Goal: Task Accomplishment & Management: Manage account settings

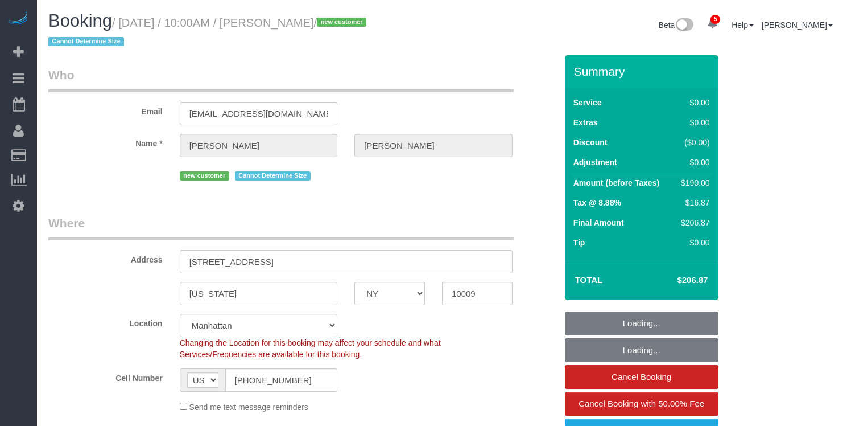
select select "NY"
select select "2"
select select "spot1"
select select "number:57"
select select "number:71"
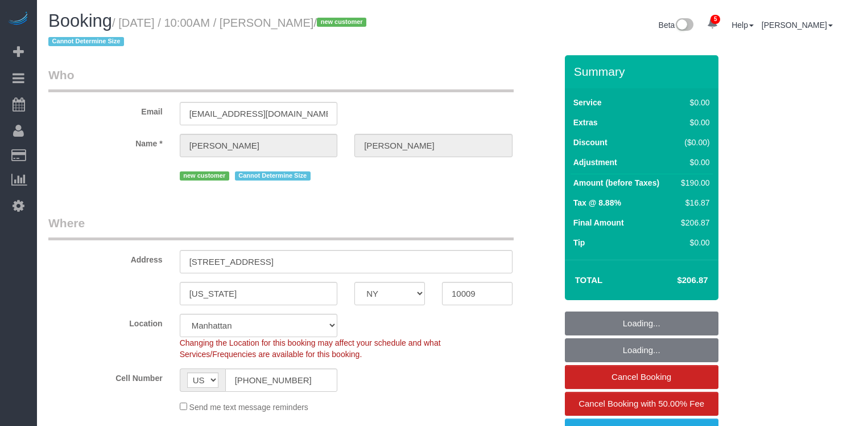
select select "number:15"
select select "number:5"
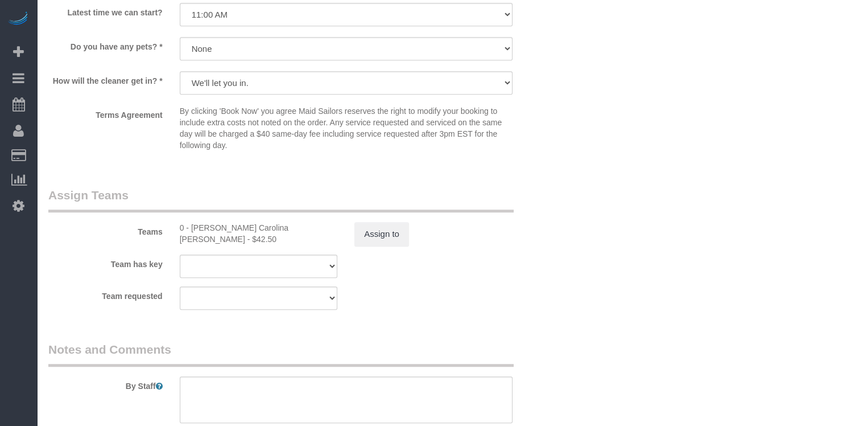
scroll to position [1346, 0]
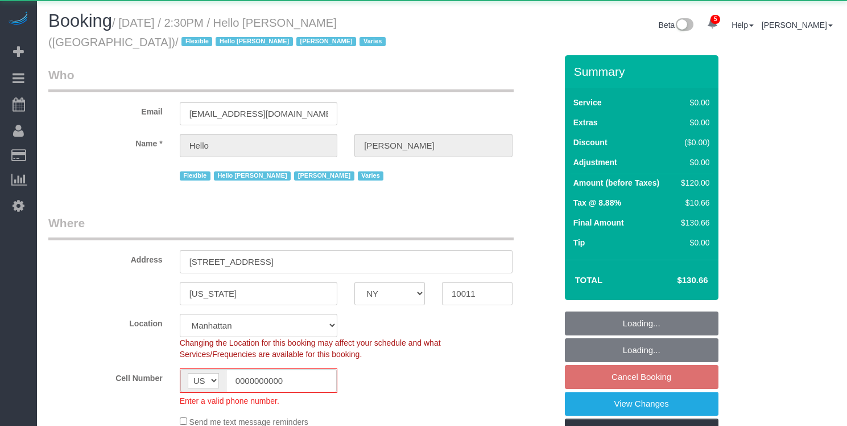
select select "NY"
select select "object:795"
select select "1"
select select "number:89"
select select "number:90"
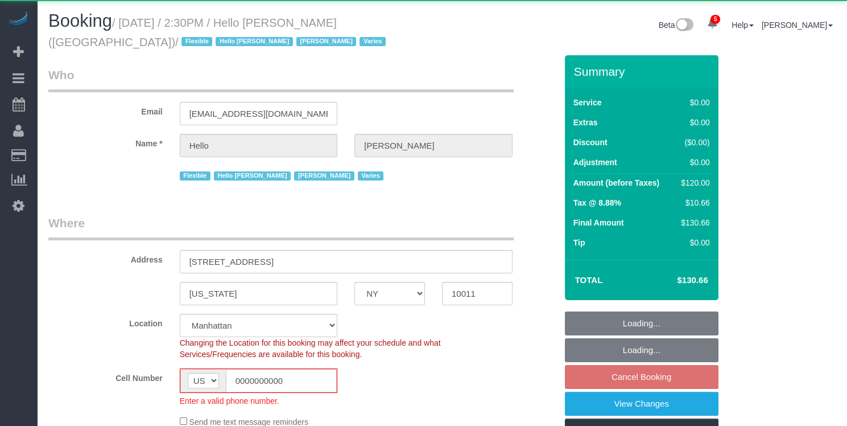
select select "number:15"
select select "number:6"
select select "number:21"
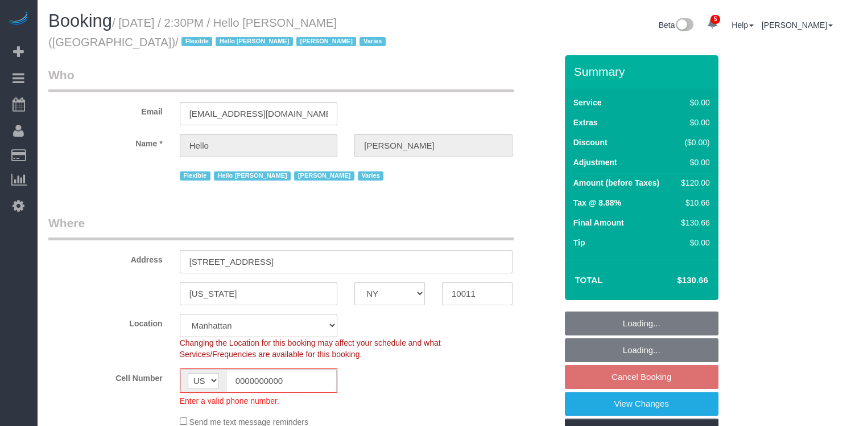
select select "22348"
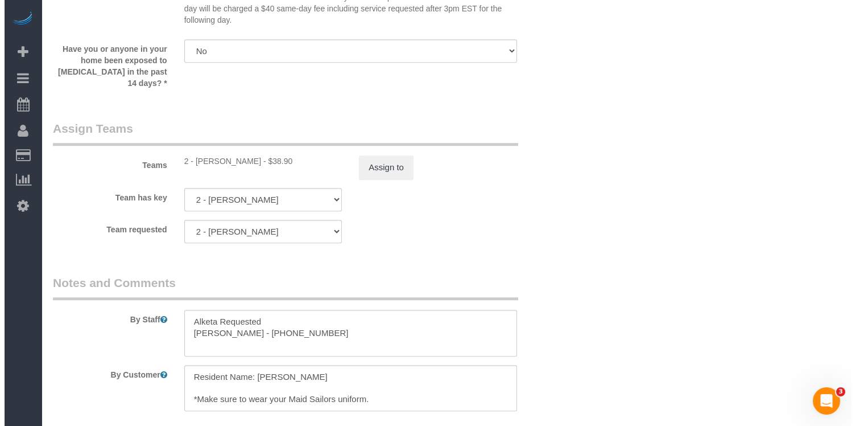
scroll to position [1424, 0]
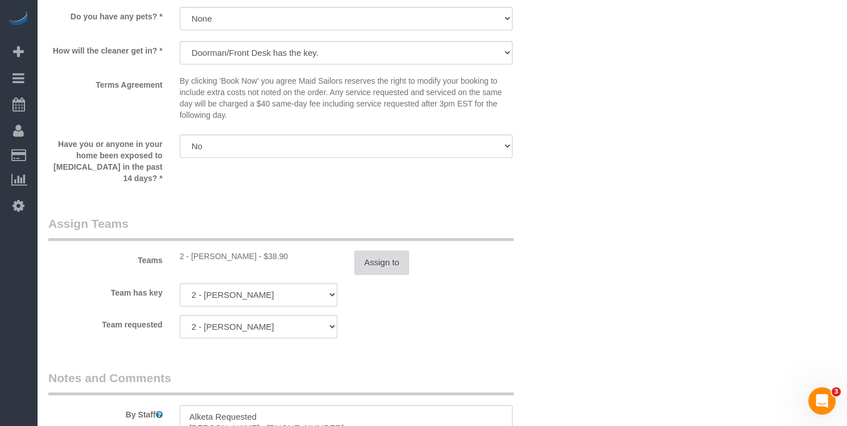
drag, startPoint x: 378, startPoint y: 244, endPoint x: 376, endPoint y: 253, distance: 8.8
click at [378, 245] on div "Teams 2 - Alketa Tomaj - $38.90 Assign to" at bounding box center [302, 244] width 525 height 59
click at [375, 258] on button "Assign to" at bounding box center [382, 262] width 55 height 24
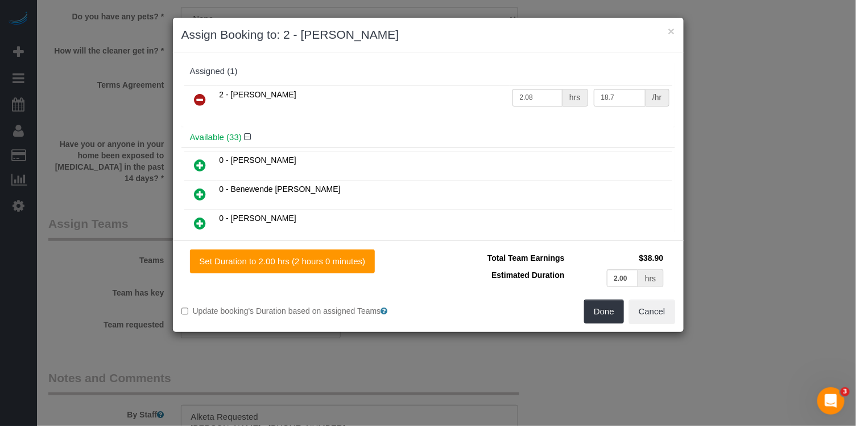
click at [202, 100] on icon at bounding box center [201, 100] width 12 height 14
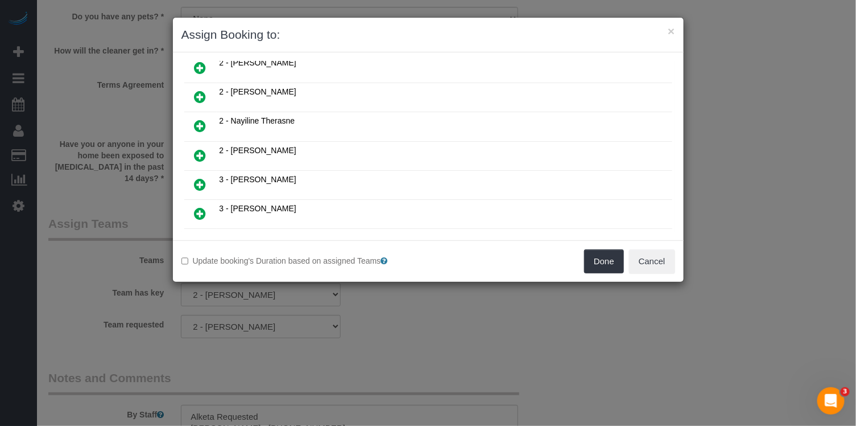
scroll to position [880, 0]
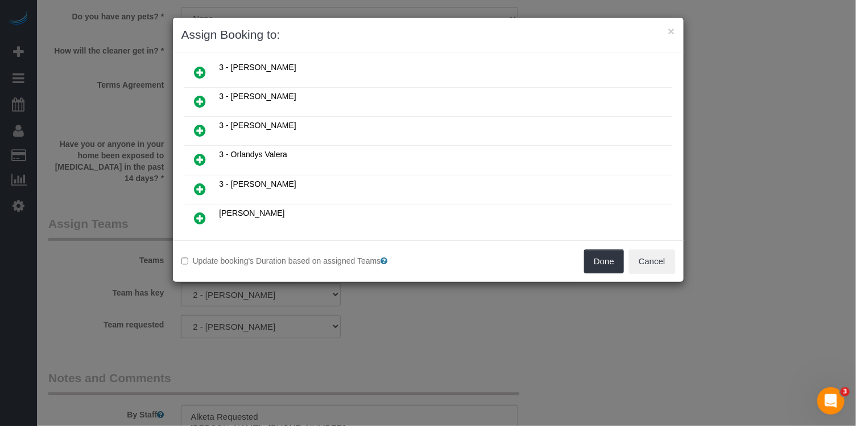
click at [258, 256] on icon at bounding box center [257, 260] width 7 height 9
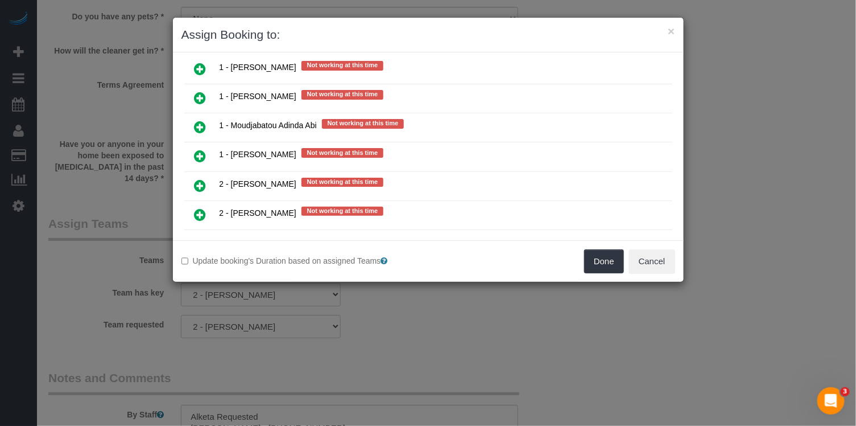
click at [196, 237] on icon at bounding box center [201, 244] width 12 height 14
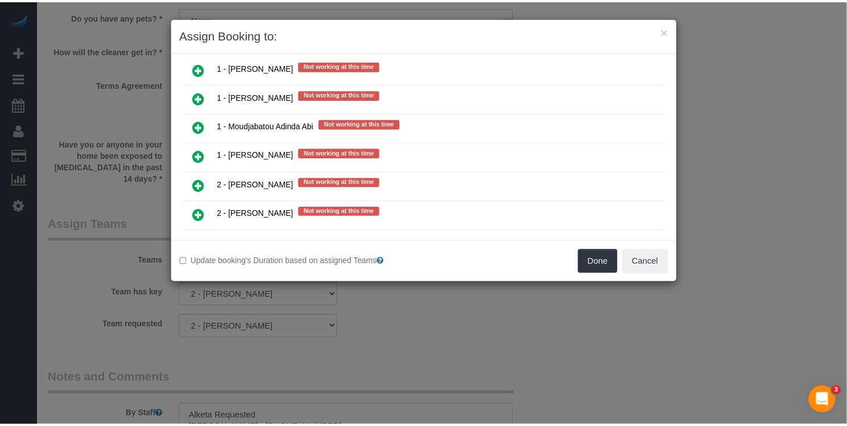
scroll to position [1804, 0]
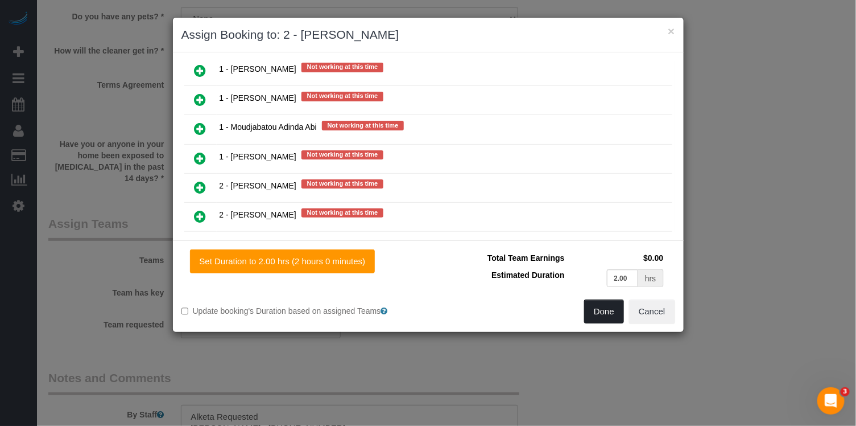
click at [598, 305] on button "Done" at bounding box center [604, 311] width 40 height 24
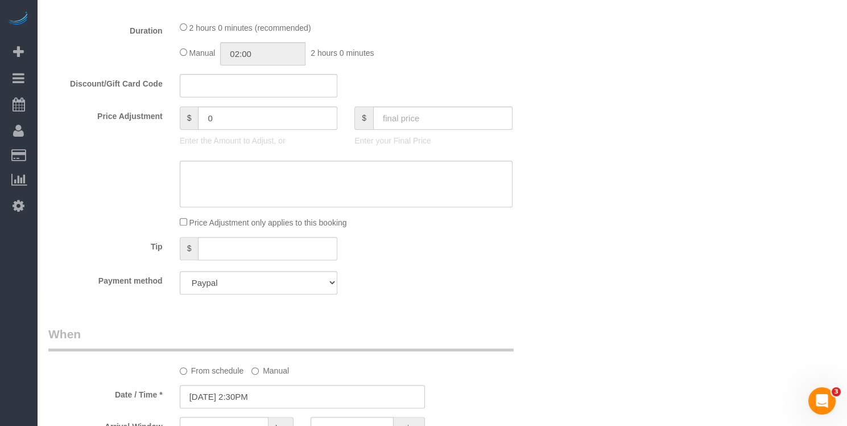
scroll to position [823, 0]
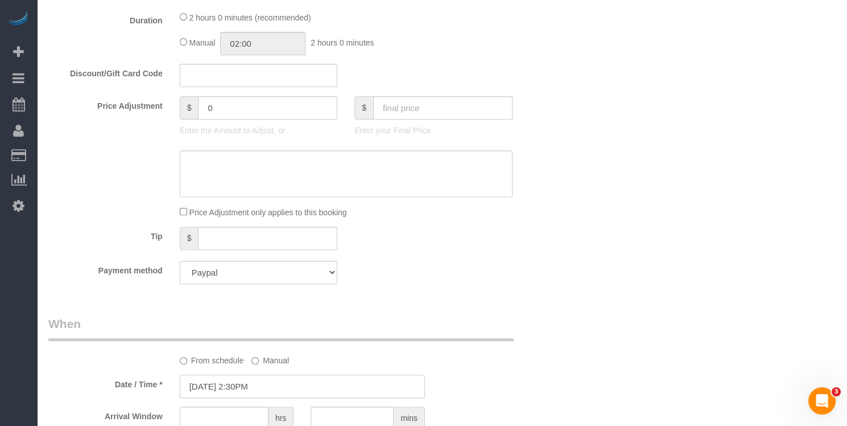
click at [219, 382] on input "08/12/2025 2:30PM" at bounding box center [302, 385] width 245 height 23
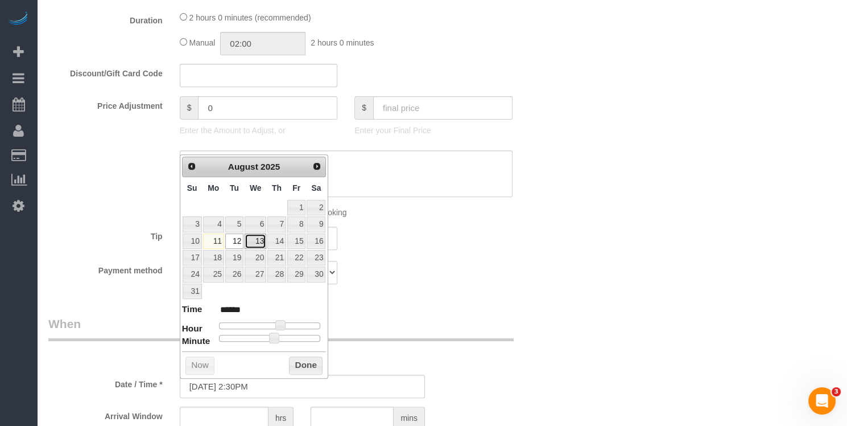
click at [257, 240] on link "13" at bounding box center [256, 240] width 22 height 15
type input "08/13/2025 2:25PM"
type input "******"
type input "08/13/2025 2:15PM"
type input "******"
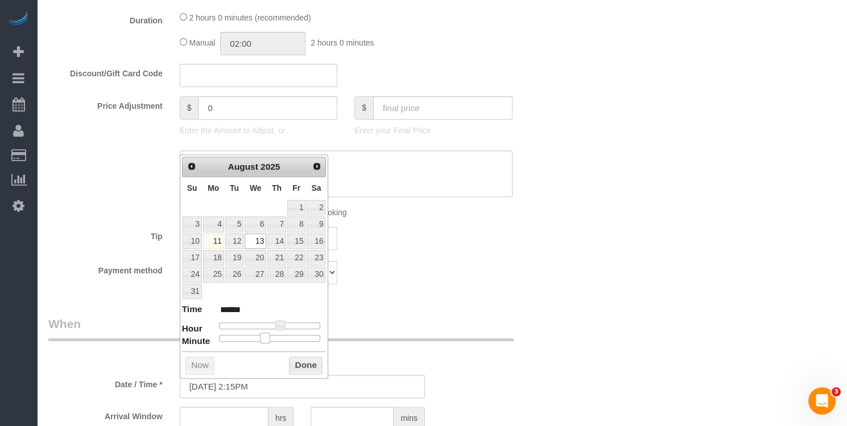
type input "08/13/2025 2:10PM"
type input "******"
type input "08/13/2025 2:00PM"
type input "******"
drag, startPoint x: 266, startPoint y: 335, endPoint x: 172, endPoint y: 335, distance: 93.9
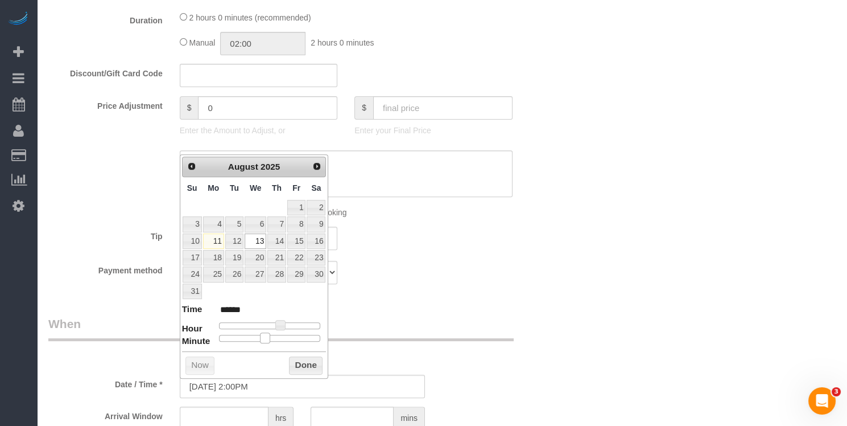
drag, startPoint x: 311, startPoint y: 362, endPoint x: 319, endPoint y: 358, distance: 9.4
click at [311, 361] on button "Done" at bounding box center [306, 365] width 34 height 18
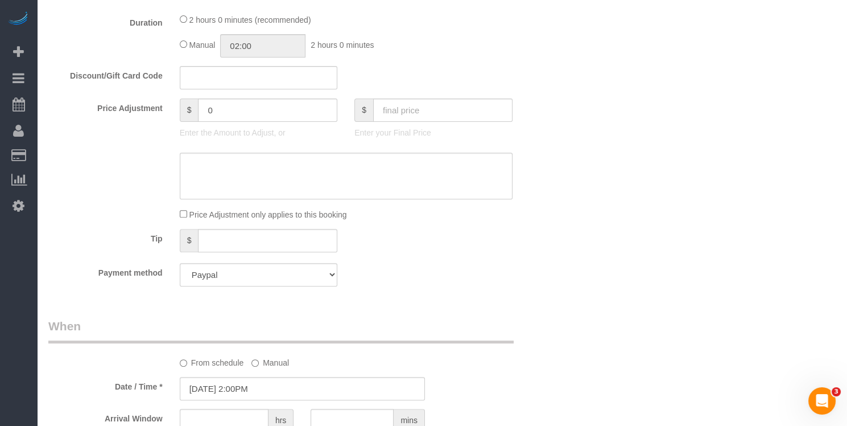
scroll to position [936, 0]
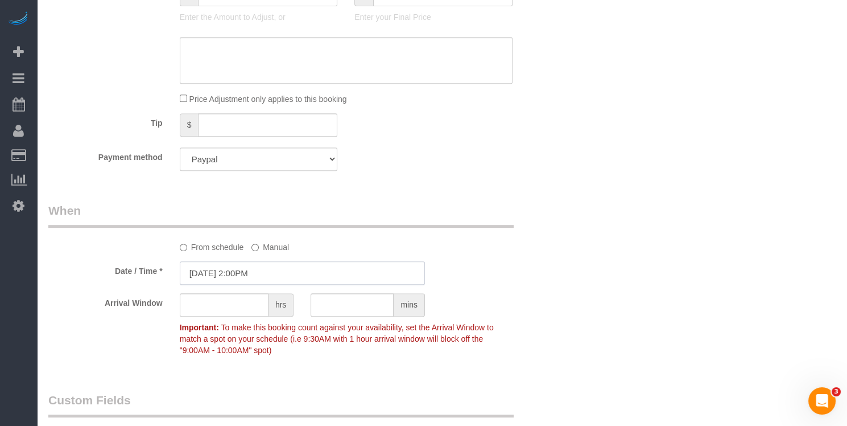
click at [267, 274] on input "08/13/2025 2:00PM" at bounding box center [302, 272] width 245 height 23
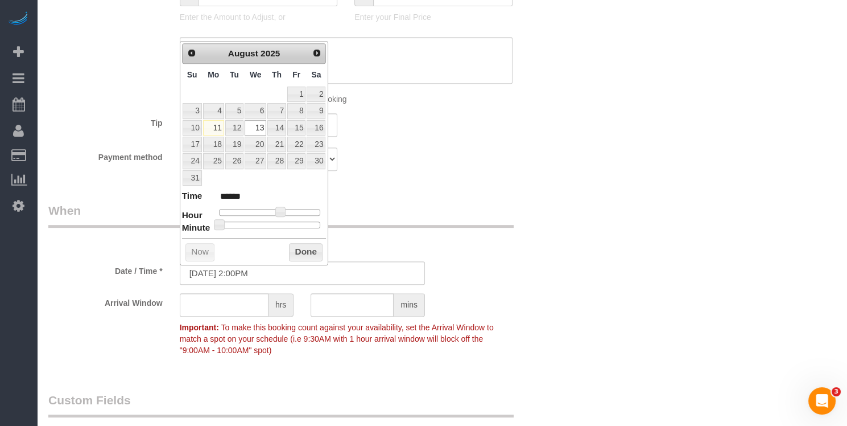
type input "08/13/2025 2:30PM"
type input "******"
click at [274, 222] on div at bounding box center [270, 224] width 102 height 7
click at [308, 249] on button "Done" at bounding box center [306, 252] width 34 height 18
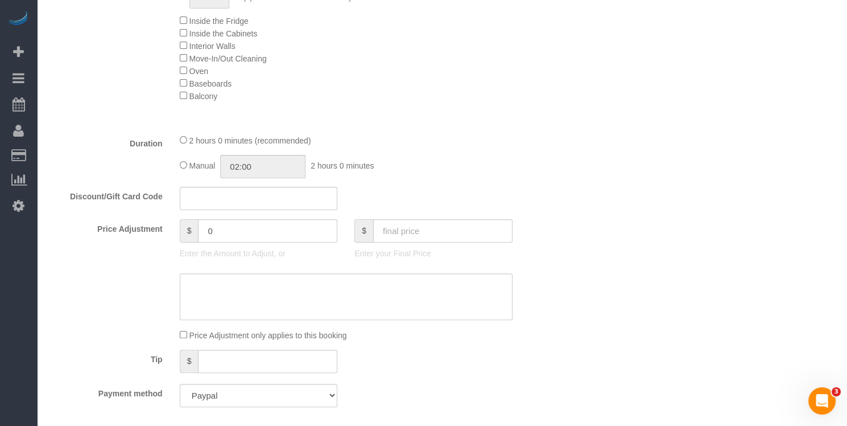
scroll to position [294, 0]
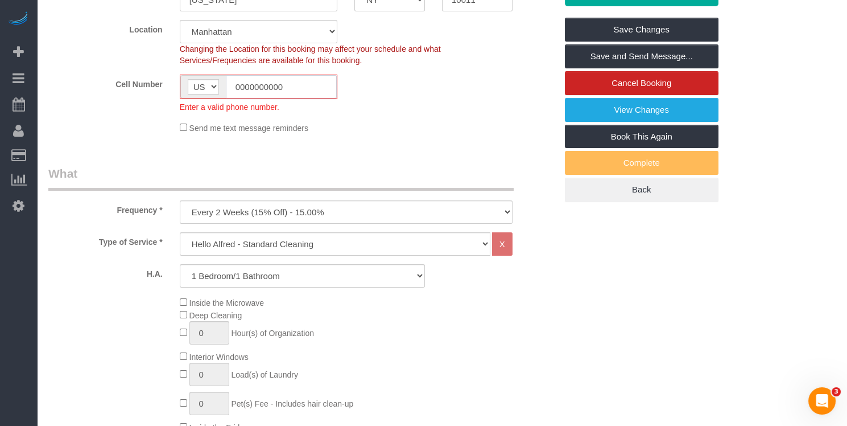
drag, startPoint x: 120, startPoint y: 87, endPoint x: 112, endPoint y: 82, distance: 9.5
click at [112, 82] on div "Cell Number AF AL DZ AD AO AI AQ AG AR AM AW AU AT AZ BS BH BD BB BY BE BZ BJ B…" at bounding box center [302, 94] width 525 height 38
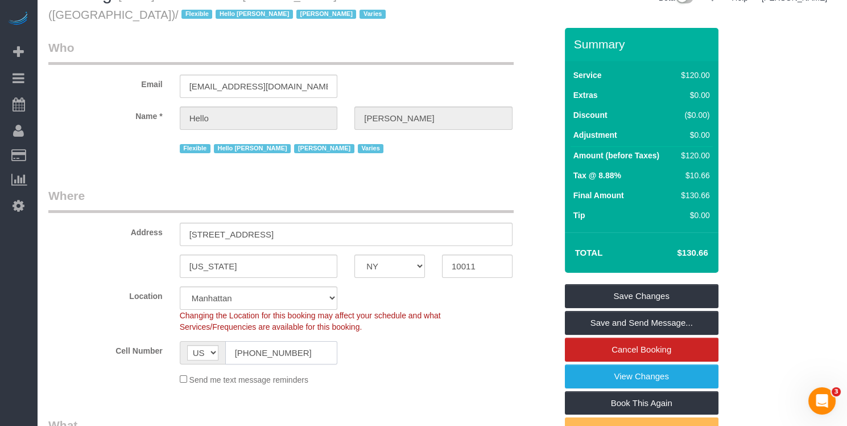
scroll to position [92, 0]
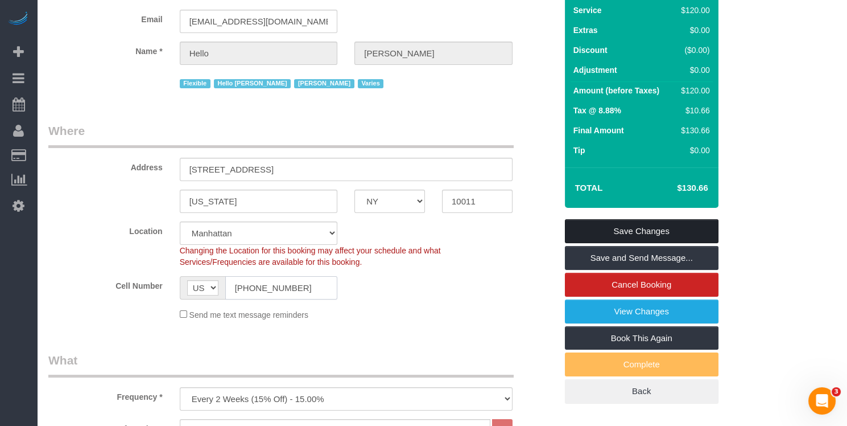
type input "(212) 299-5170"
click at [661, 235] on link "Save Changes" at bounding box center [642, 231] width 154 height 24
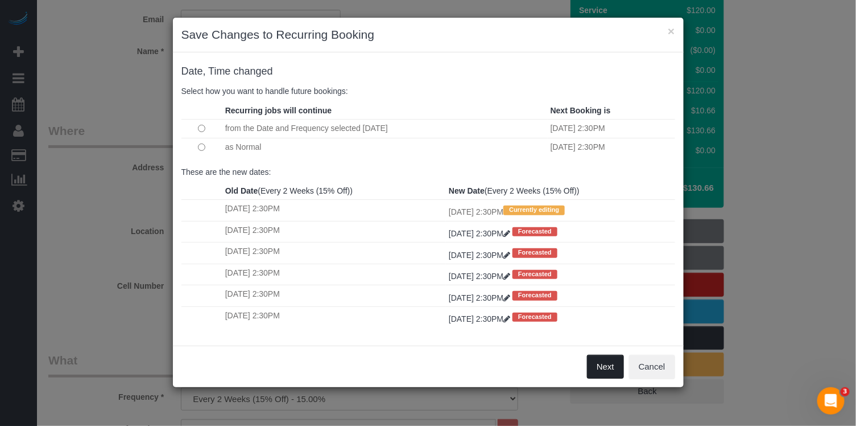
click at [606, 361] on button "Next" at bounding box center [605, 367] width 37 height 24
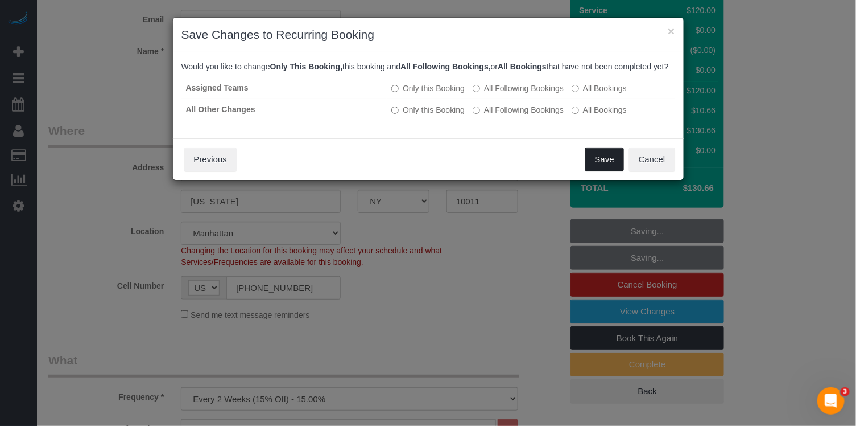
click at [613, 167] on button "Save" at bounding box center [605, 159] width 39 height 24
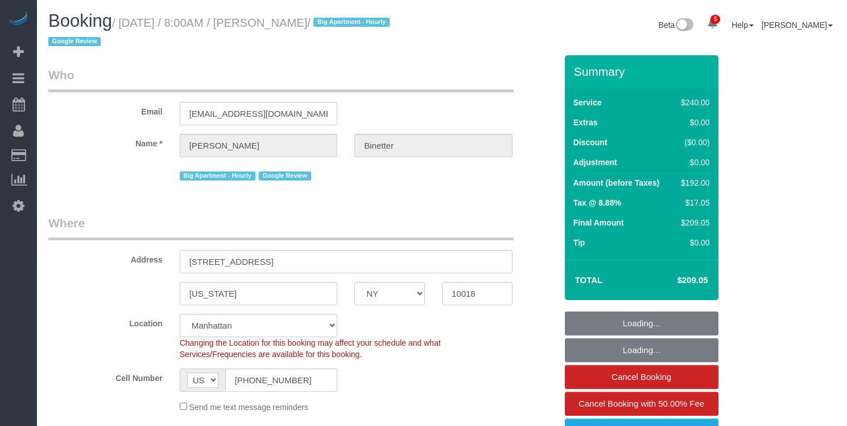
select select "NY"
select select "180"
select select "spot1"
select select "number:89"
select select "number:90"
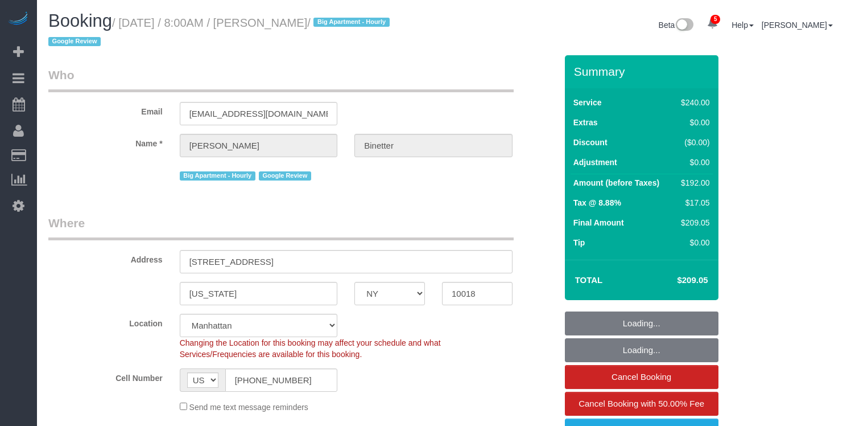
select select "number:15"
select select "number:5"
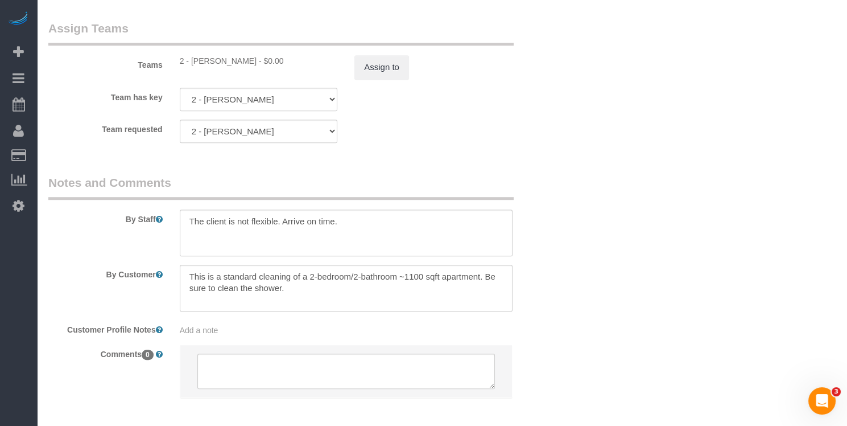
scroll to position [1285, 0]
click at [383, 63] on button "Assign to" at bounding box center [382, 68] width 55 height 24
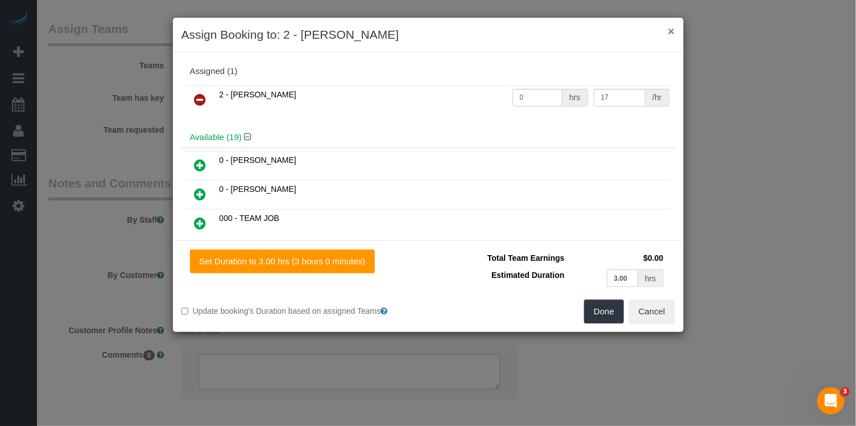
drag, startPoint x: 672, startPoint y: 30, endPoint x: 657, endPoint y: 4, distance: 30.1
click at [672, 30] on button "×" at bounding box center [671, 31] width 7 height 12
